Goal: Task Accomplishment & Management: Manage account settings

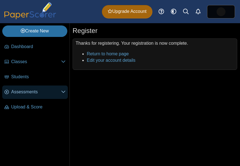
click at [65, 92] on icon at bounding box center [63, 91] width 4 height 4
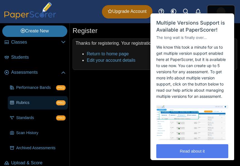
scroll to position [27, 0]
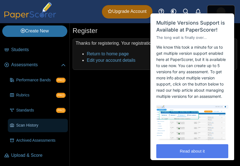
click at [44, 125] on span "Scan History" at bounding box center [40, 126] width 49 height 6
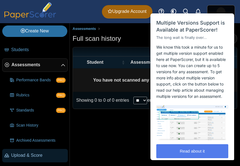
click at [34, 156] on span "Upload & Score" at bounding box center [38, 155] width 54 height 6
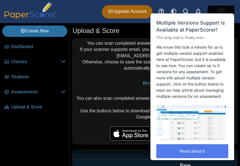
click at [111, 75] on div "You can scan completed answer sheets using any standard scanner. If your scanne…" at bounding box center [155, 92] width 164 height 106
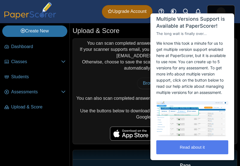
click at [112, 73] on div "You can scan completed answer sheets using any standard scanner. If your scanne…" at bounding box center [155, 92] width 164 height 106
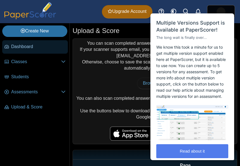
click at [27, 51] on link "Dashboard" at bounding box center [35, 46] width 66 height 13
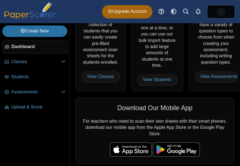
scroll to position [134, 0]
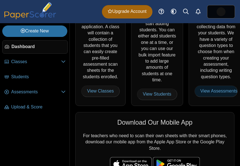
click at [211, 94] on link "View Assessments" at bounding box center [216, 90] width 43 height 11
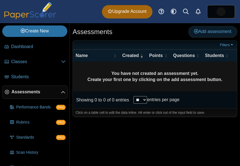
click at [201, 31] on span "Add assessment" at bounding box center [212, 31] width 37 height 5
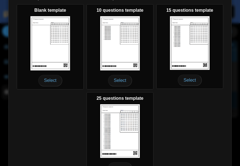
scroll to position [140, 0]
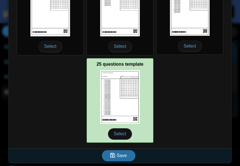
click at [133, 86] on img at bounding box center [120, 97] width 40 height 54
click at [123, 132] on span "Select" at bounding box center [120, 133] width 24 height 11
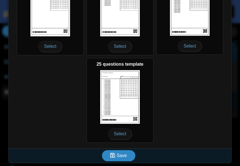
click at [120, 157] on span "Save" at bounding box center [122, 155] width 10 height 5
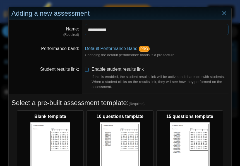
click at [89, 30] on input "**********" at bounding box center [157, 29] width 144 height 11
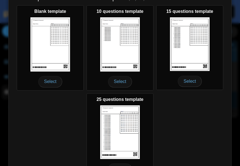
scroll to position [140, 0]
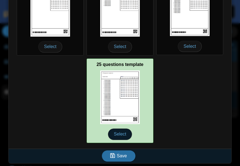
type input "**********"
click at [123, 136] on span "Select" at bounding box center [120, 133] width 24 height 11
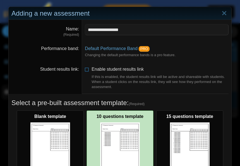
scroll to position [18, 0]
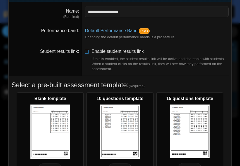
click at [56, 73] on dt "Student results link" at bounding box center [45, 60] width 73 height 32
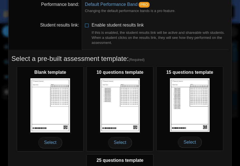
scroll to position [140, 0]
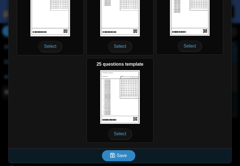
click at [121, 155] on span "Save" at bounding box center [122, 155] width 10 height 5
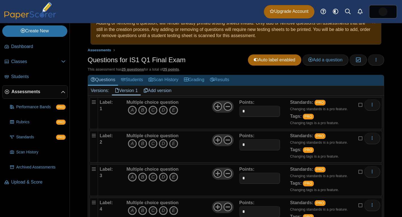
scroll to position [15, 0]
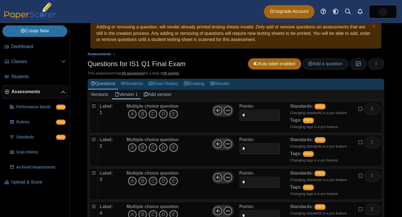
click at [133, 74] on u "25 questions" at bounding box center [133, 73] width 22 height 4
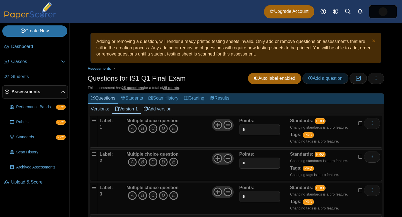
click at [240, 78] on span "Add a question" at bounding box center [325, 78] width 34 height 5
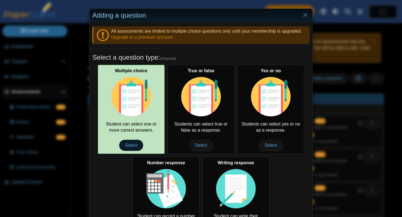
click at [133, 144] on span "Select" at bounding box center [131, 145] width 24 height 11
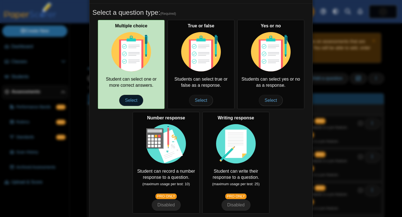
click at [135, 103] on span "Select" at bounding box center [131, 100] width 24 height 11
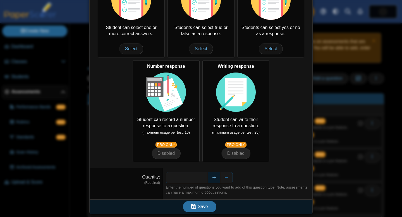
click at [215, 166] on button "Increase" at bounding box center [214, 177] width 13 height 11
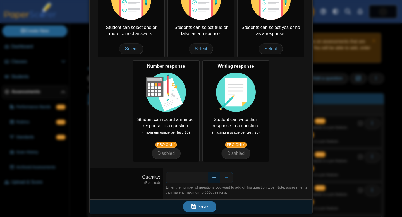
click at [215, 166] on button "Increase" at bounding box center [214, 177] width 13 height 11
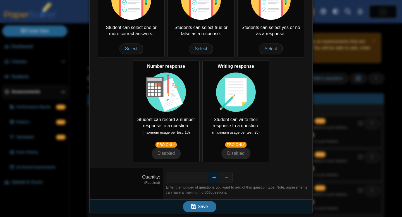
click at [215, 166] on button "Increase" at bounding box center [214, 177] width 13 height 11
type input "**"
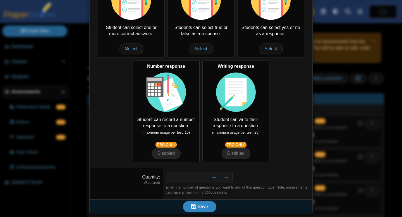
click at [197, 166] on icon "submit" at bounding box center [194, 207] width 6 height 6
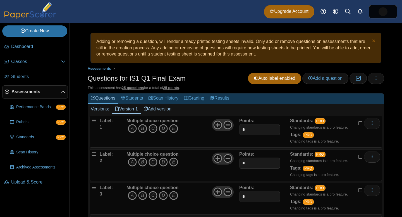
scroll to position [30, 0]
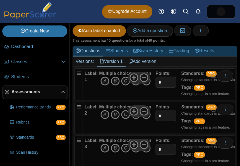
scroll to position [68, 0]
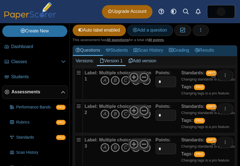
click at [158, 32] on span "Add a question" at bounding box center [150, 30] width 34 height 5
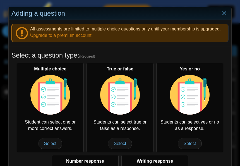
scroll to position [0, 0]
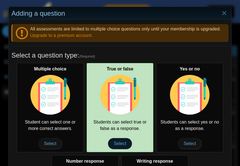
click at [120, 140] on span "Select" at bounding box center [120, 143] width 24 height 11
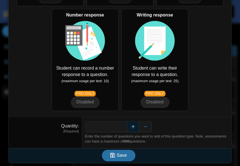
click at [133, 128] on button "Increase" at bounding box center [133, 126] width 13 height 11
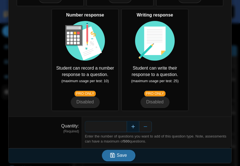
click at [133, 128] on button "Increase" at bounding box center [133, 126] width 13 height 11
type input "**"
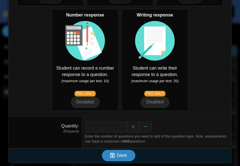
click at [126, 153] on span "Save" at bounding box center [122, 155] width 10 height 5
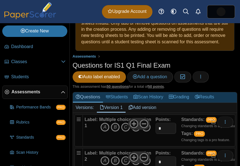
scroll to position [31, 0]
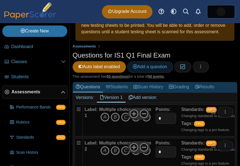
click at [147, 69] on span "Add a question" at bounding box center [150, 66] width 34 height 5
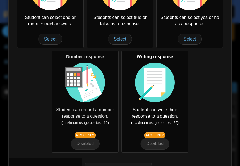
scroll to position [146, 0]
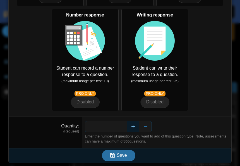
click at [130, 129] on button "Increase" at bounding box center [133, 126] width 13 height 11
type input "*"
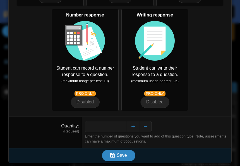
click at [124, 157] on span "Save" at bounding box center [122, 155] width 10 height 5
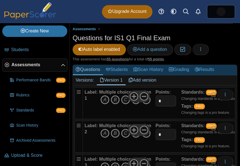
scroll to position [49, 0]
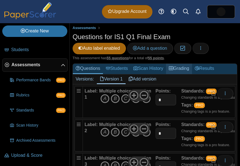
click at [186, 74] on link "Grading" at bounding box center [179, 69] width 26 height 10
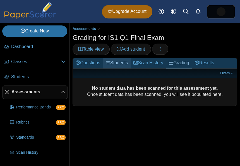
click at [115, 64] on link "Students" at bounding box center [117, 63] width 28 height 10
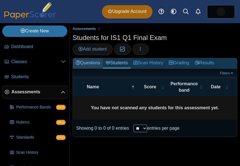
click at [94, 64] on link "Questions" at bounding box center [88, 63] width 30 height 10
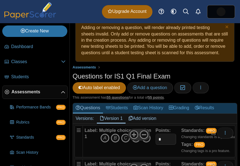
scroll to position [15, 0]
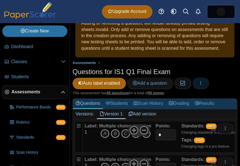
click at [204, 89] on button "button" at bounding box center [201, 83] width 16 height 11
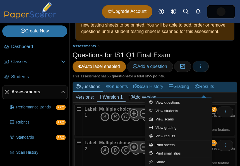
scroll to position [34, 0]
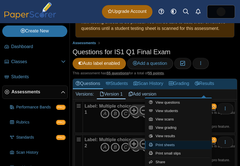
click at [184, 146] on link "Print sheets" at bounding box center [178, 145] width 67 height 8
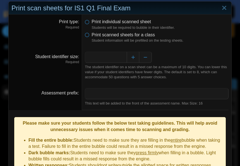
scroll to position [8, 0]
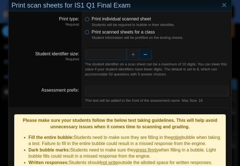
click at [145, 54] on button "Decrease" at bounding box center [145, 54] width 13 height 11
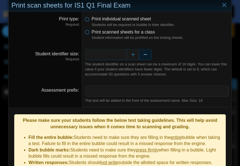
click at [145, 54] on button "Decrease" at bounding box center [145, 54] width 13 height 11
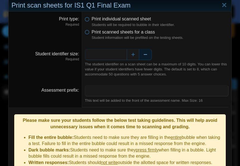
click at [145, 54] on button "Decrease" at bounding box center [145, 54] width 13 height 11
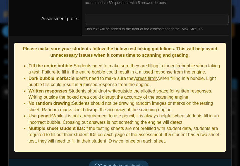
scroll to position [82, 0]
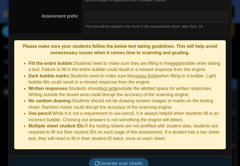
click at [130, 158] on button "Generate scan sheets" at bounding box center [119, 163] width 60 height 11
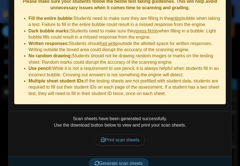
scroll to position [0, 0]
click at [134, 159] on button "Generate scan sheets" at bounding box center [119, 163] width 60 height 11
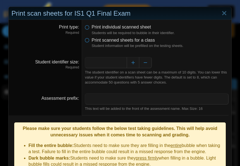
scroll to position [127, 0]
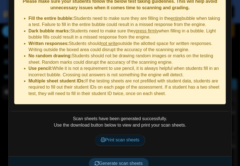
click at [132, 137] on span "Print scan sheets" at bounding box center [120, 139] width 39 height 5
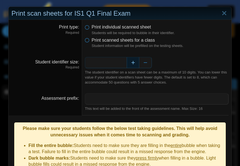
click at [134, 62] on button "Increase" at bounding box center [133, 62] width 13 height 11
type input "*"
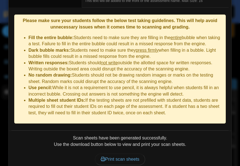
scroll to position [127, 0]
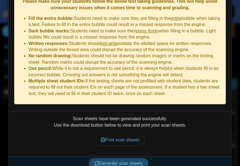
click at [127, 160] on button "Generate scan sheets" at bounding box center [119, 163] width 60 height 11
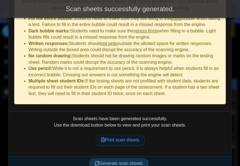
click at [130, 137] on span "Print scan sheets" at bounding box center [120, 139] width 39 height 5
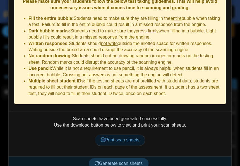
scroll to position [0, 0]
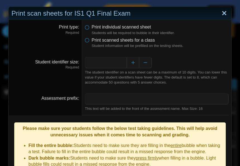
click at [226, 14] on link "Close" at bounding box center [224, 13] width 9 height 9
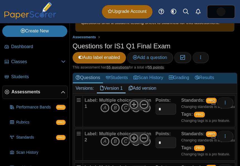
scroll to position [45, 0]
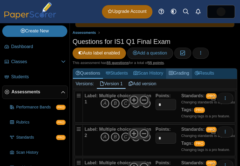
click at [184, 78] on link "Grading" at bounding box center [179, 73] width 26 height 10
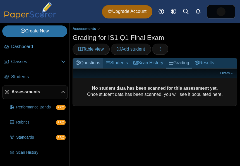
click at [87, 63] on link "Questions" at bounding box center [88, 63] width 30 height 10
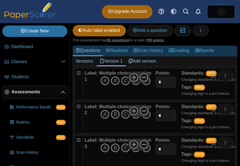
scroll to position [68, 0]
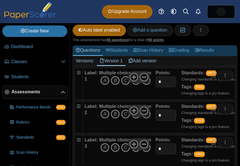
click at [118, 98] on div "Multiple choice question A B C D E" at bounding box center [125, 84] width 52 height 28
click at [116, 85] on icon "B" at bounding box center [115, 80] width 9 height 9
click at [114, 85] on icon "B" at bounding box center [115, 80] width 9 height 9
click at [142, 66] on link "Add version" at bounding box center [143, 60] width 34 height 9
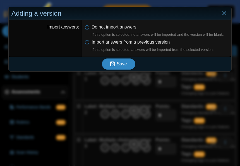
click at [117, 61] on span "Save" at bounding box center [122, 63] width 10 height 5
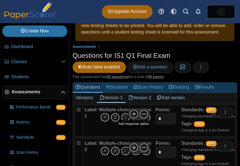
scroll to position [44, 0]
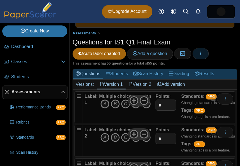
click at [208, 59] on button "button" at bounding box center [201, 53] width 16 height 11
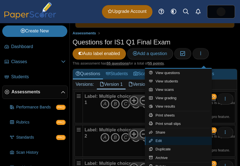
click at [163, 140] on link "Edit" at bounding box center [178, 141] width 67 height 8
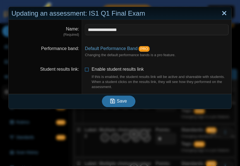
click at [223, 16] on link "Close" at bounding box center [224, 13] width 9 height 9
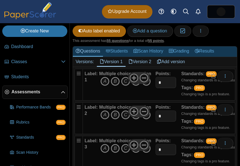
scroll to position [70, 0]
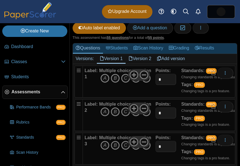
click at [104, 61] on icon at bounding box center [102, 58] width 4 height 4
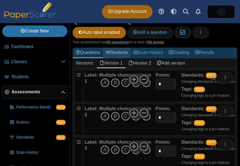
scroll to position [77, 0]
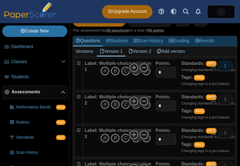
click at [226, 68] on icon "More options" at bounding box center [225, 65] width 4 height 4
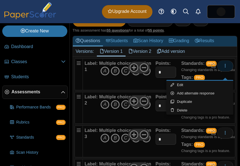
click at [226, 68] on icon "More options" at bounding box center [225, 65] width 4 height 4
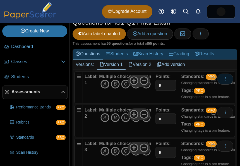
scroll to position [57, 0]
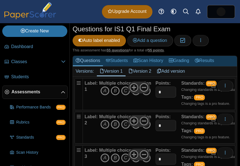
click at [115, 95] on icon "B" at bounding box center [115, 90] width 9 height 9
click at [124, 129] on icon "C" at bounding box center [125, 124] width 9 height 9
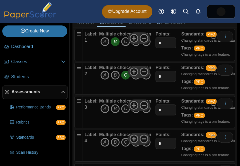
scroll to position [107, 0]
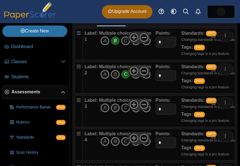
click at [125, 112] on icon "C" at bounding box center [125, 107] width 9 height 9
click at [125, 146] on icon "C" at bounding box center [125, 141] width 9 height 9
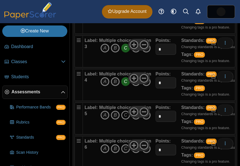
scroll to position [168, 0]
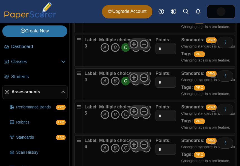
click at [118, 119] on icon "B" at bounding box center [115, 114] width 9 height 9
click at [113, 152] on icon "B" at bounding box center [115, 148] width 9 height 9
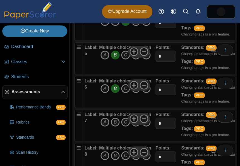
scroll to position [236, 0]
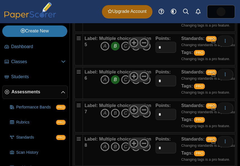
click at [113, 118] on icon "B" at bounding box center [115, 113] width 9 height 9
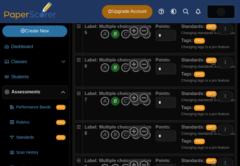
scroll to position [267, 0]
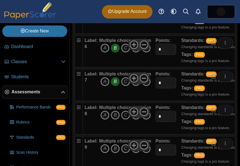
click at [126, 120] on icon "C" at bounding box center [125, 115] width 9 height 9
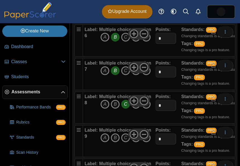
scroll to position [295, 0]
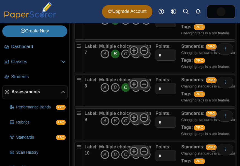
click at [115, 125] on icon "B" at bounding box center [115, 120] width 9 height 9
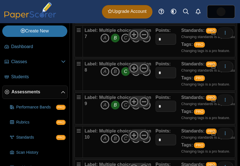
scroll to position [328, 0]
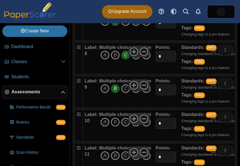
click at [115, 126] on icon "B" at bounding box center [115, 122] width 9 height 9
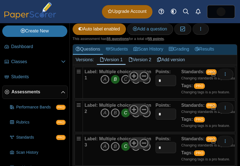
scroll to position [64, 0]
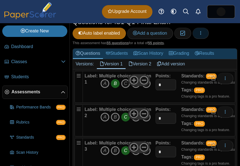
click at [203, 35] on icon "button" at bounding box center [201, 33] width 4 height 4
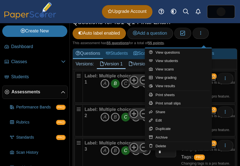
click at [228, 39] on div "Questions for IS1 Q1 Final Exam Auto label enabled Add a question Moderation 0" at bounding box center [155, 28] width 165 height 23
